Goal: Task Accomplishment & Management: Manage account settings

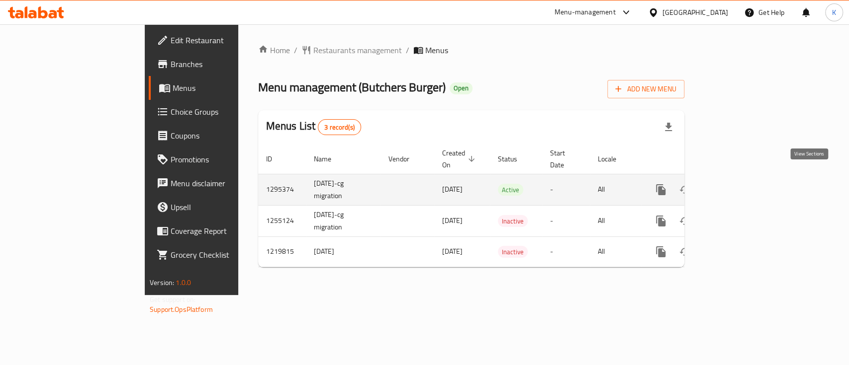
click at [738, 184] on icon "enhanced table" at bounding box center [732, 190] width 12 height 12
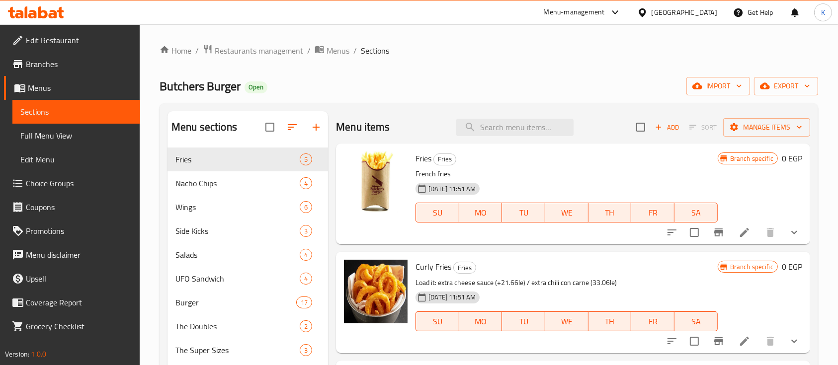
click at [498, 137] on div "Menu items Add Sort Manage items" at bounding box center [573, 127] width 474 height 32
click at [494, 126] on input "search" at bounding box center [514, 127] width 117 height 17
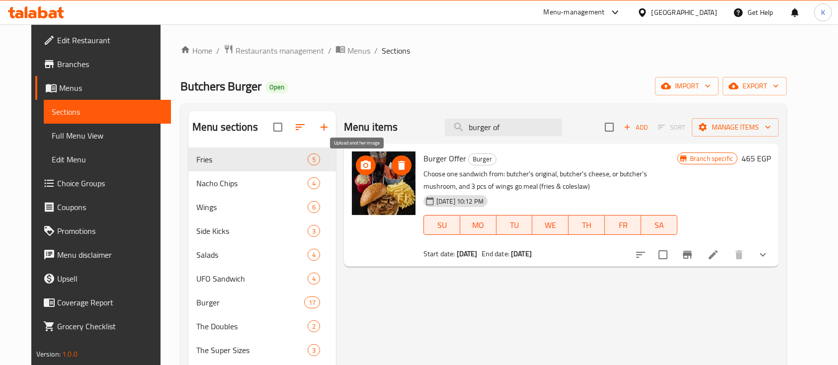
type input "burger of"
click at [360, 165] on icon "upload picture" at bounding box center [366, 166] width 12 height 12
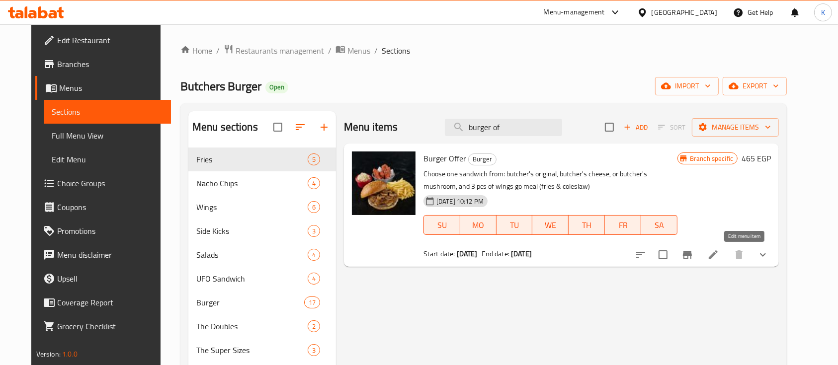
click at [719, 255] on icon at bounding box center [714, 255] width 12 height 12
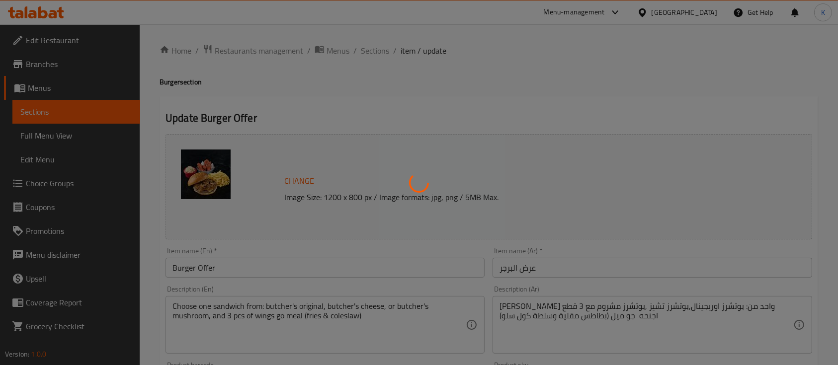
type input "اختيارك من البرجر."
type input "1"
type input "اختيارك من الصوص للاجنحة :"
type input "1"
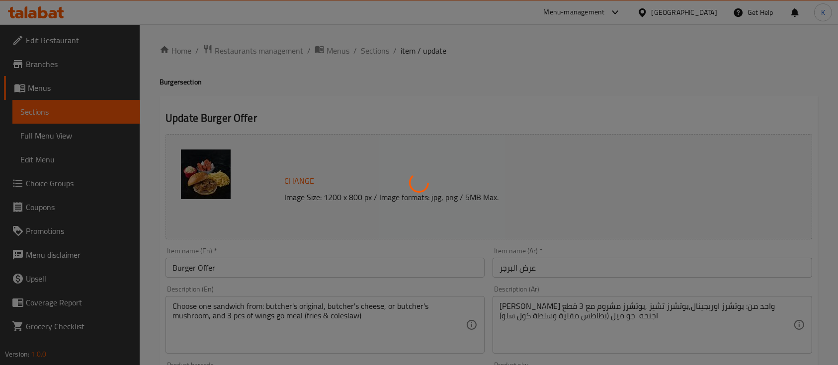
type input "1"
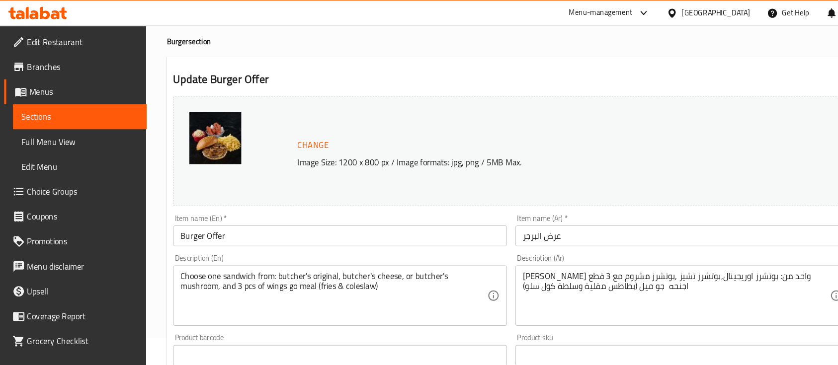
scroll to position [32, 0]
